Goal: Register for event/course

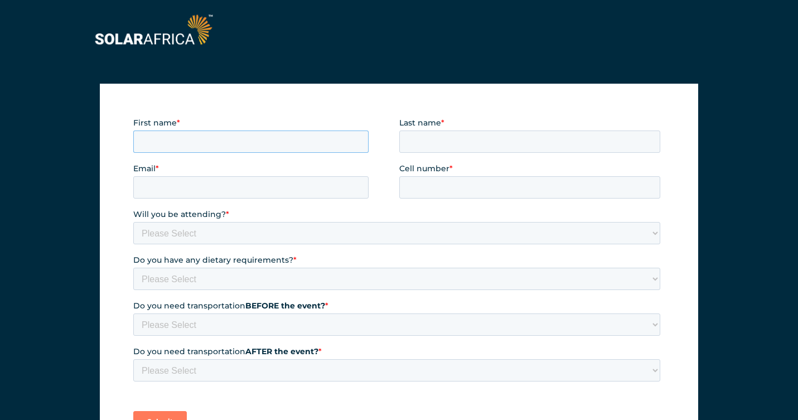
click at [197, 144] on input "First name *" at bounding box center [250, 141] width 235 height 22
type input "[PERSON_NAME]"
type input "McDonald"
type input "david@solarafrica.com"
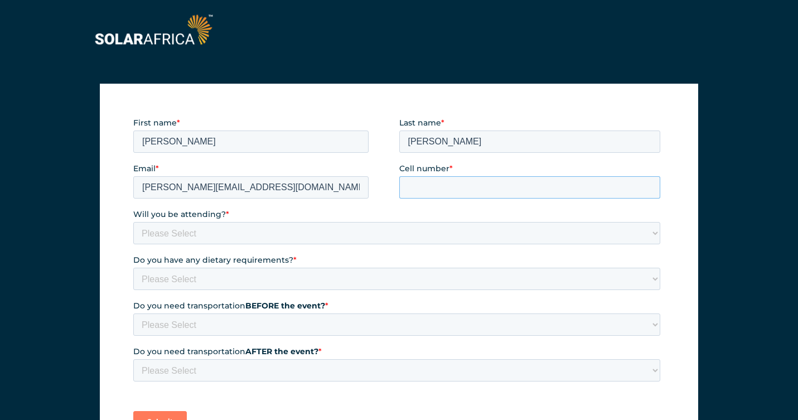
type input "+27724299890"
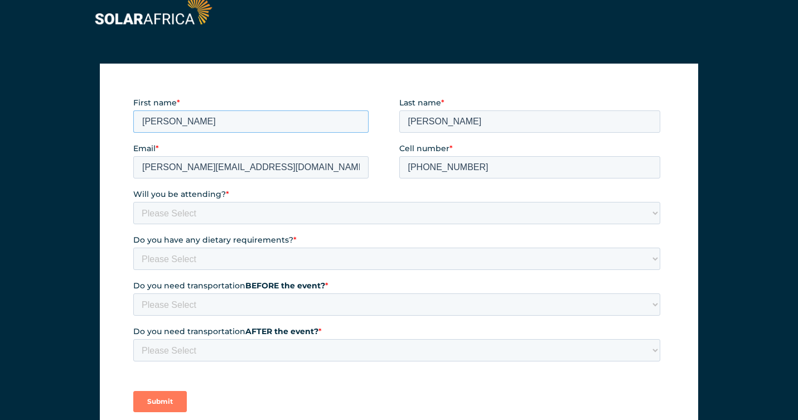
scroll to position [21, 0]
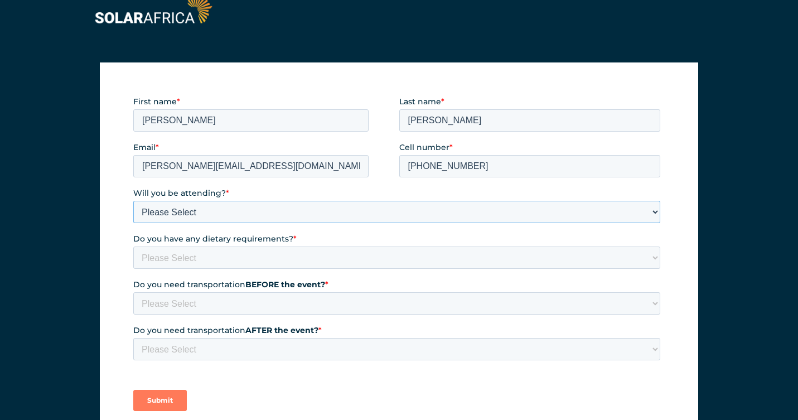
click at [208, 214] on select "Please Select Yes No" at bounding box center [396, 212] width 527 height 22
select select "Yes"
click at [133, 201] on select "Please Select Yes No" at bounding box center [396, 212] width 527 height 22
click at [185, 254] on select "Please Select None Halaal Vegeterian Other" at bounding box center [396, 257] width 527 height 22
select select "None"
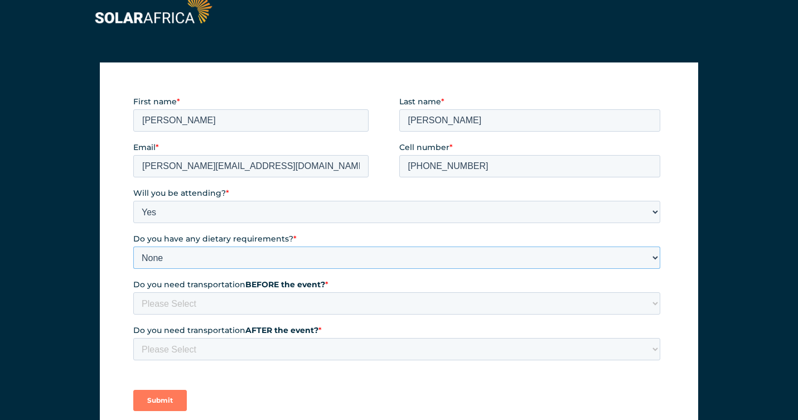
click at [133, 246] on select "Please Select None Halaal Vegeterian Other" at bounding box center [396, 257] width 527 height 22
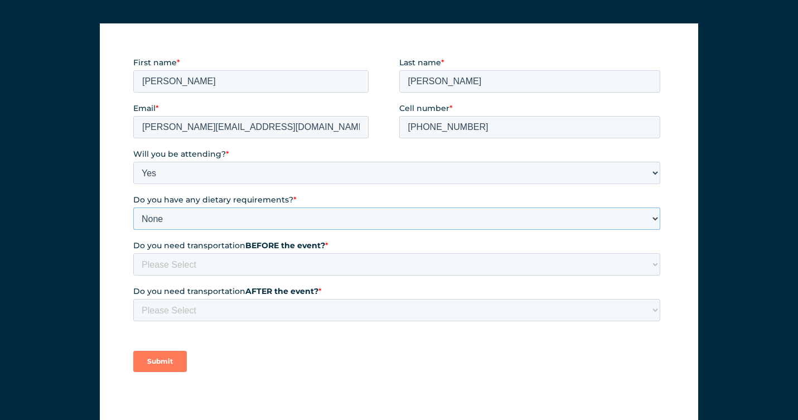
scroll to position [69, 0]
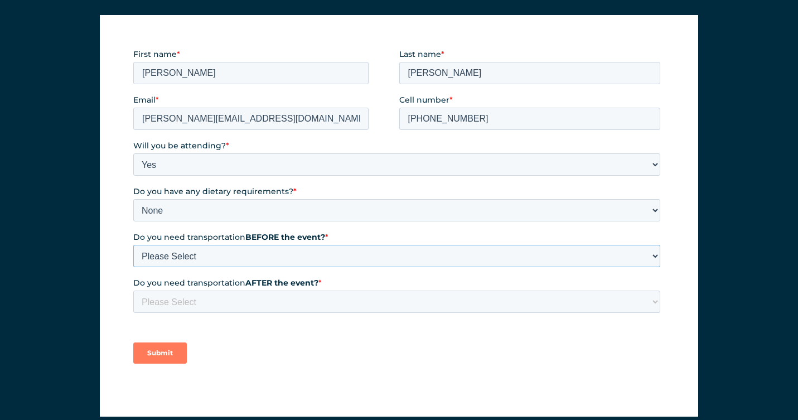
click at [169, 256] on select "Please Select Yes No" at bounding box center [396, 256] width 527 height 22
select select "No"
click at [133, 245] on select "Please Select Yes No" at bounding box center [396, 256] width 527 height 22
click at [194, 294] on select "Please Select Yes No" at bounding box center [396, 301] width 527 height 22
select select "No"
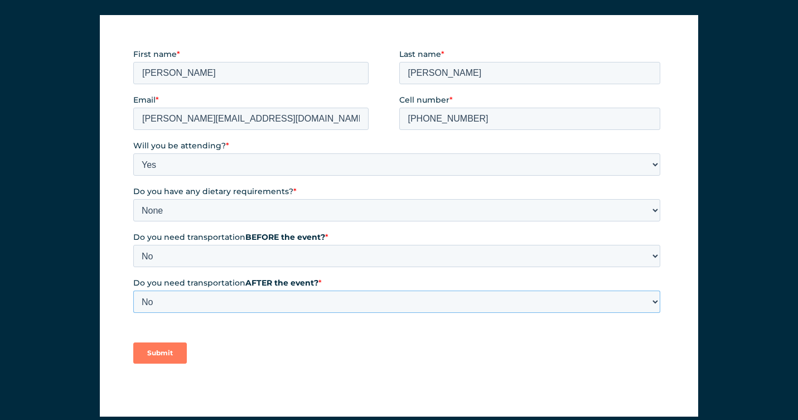
click at [133, 290] on select "Please Select Yes No" at bounding box center [396, 301] width 527 height 22
click at [163, 356] on input "Submit" at bounding box center [160, 352] width 54 height 21
